Goal: Task Accomplishment & Management: Manage account settings

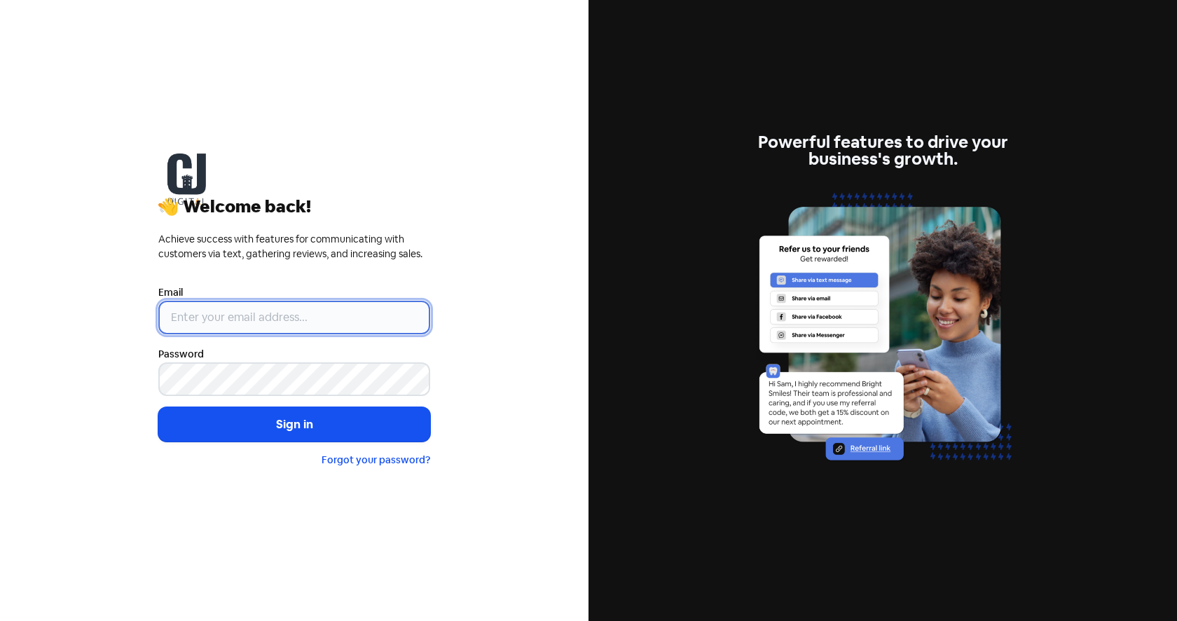
type input "[EMAIL_ADDRESS][DOMAIN_NAME]"
click at [255, 324] on input "[EMAIL_ADDRESS][DOMAIN_NAME]" at bounding box center [294, 317] width 272 height 34
click at [109, 373] on div "👋 Welcome back! Achieve success with features for communicating with customers …" at bounding box center [294, 310] width 588 height 621
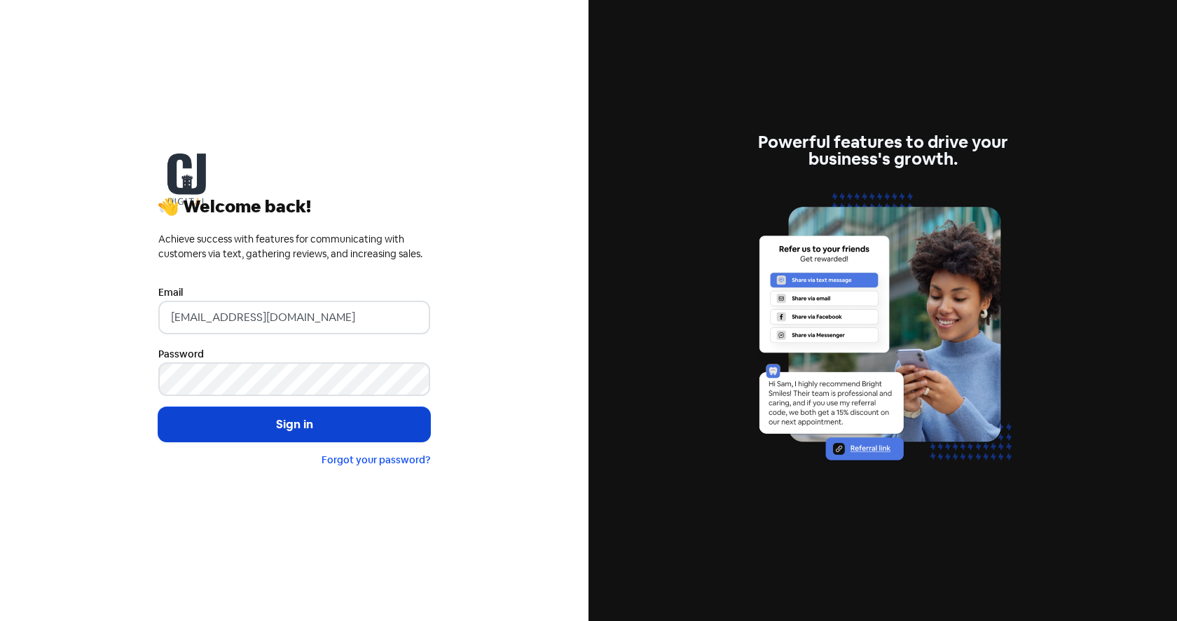
click at [178, 410] on button "Sign in" at bounding box center [294, 424] width 272 height 35
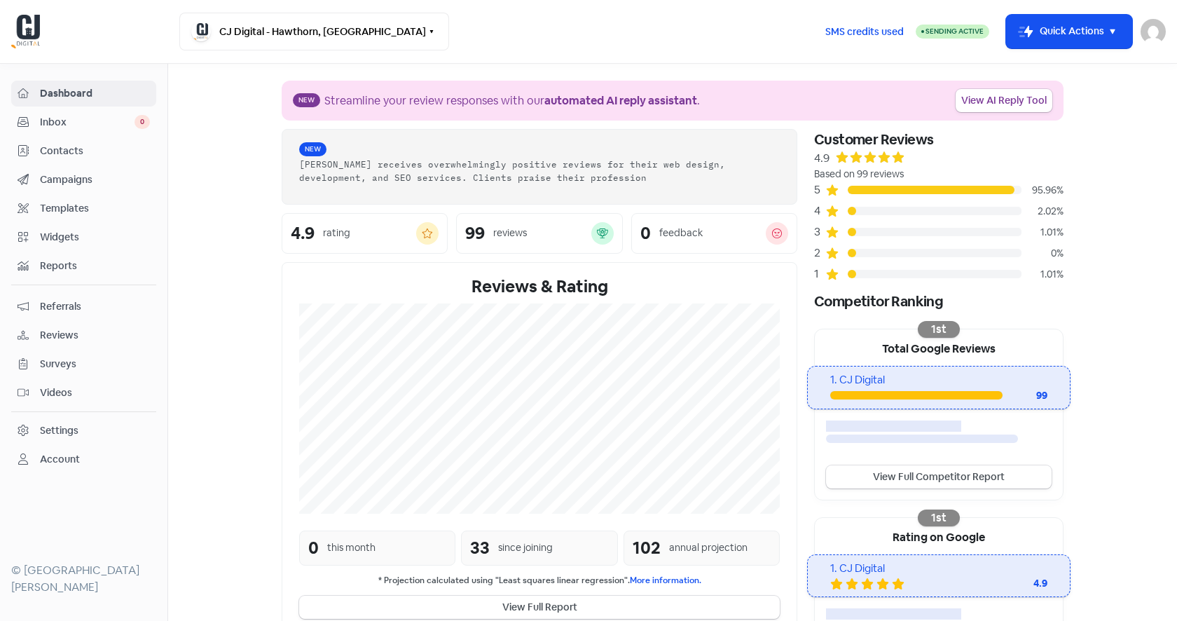
click at [102, 117] on span "Inbox" at bounding box center [87, 122] width 95 height 15
